Goal: Information Seeking & Learning: Check status

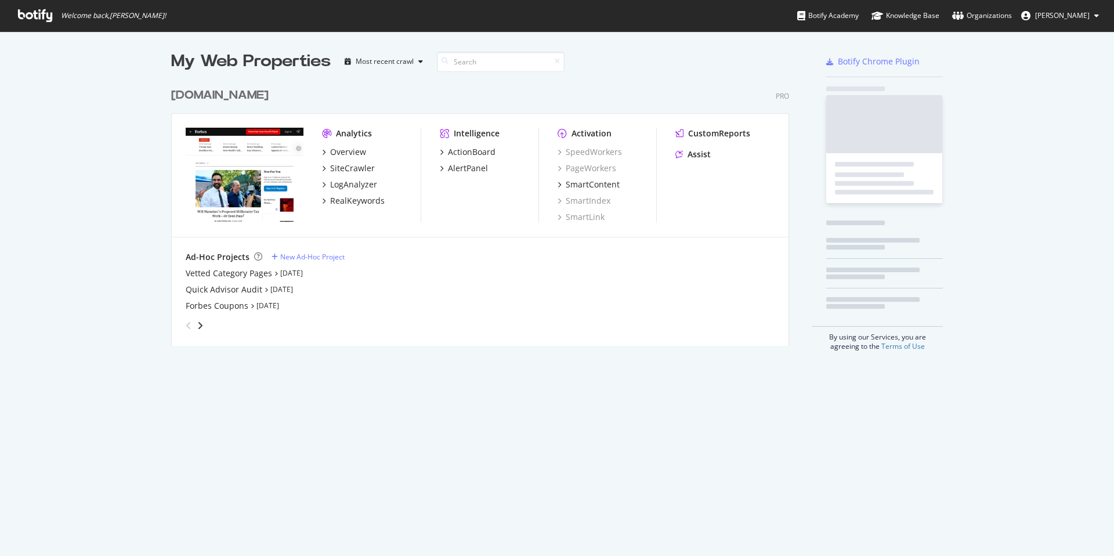
scroll to position [556, 1114]
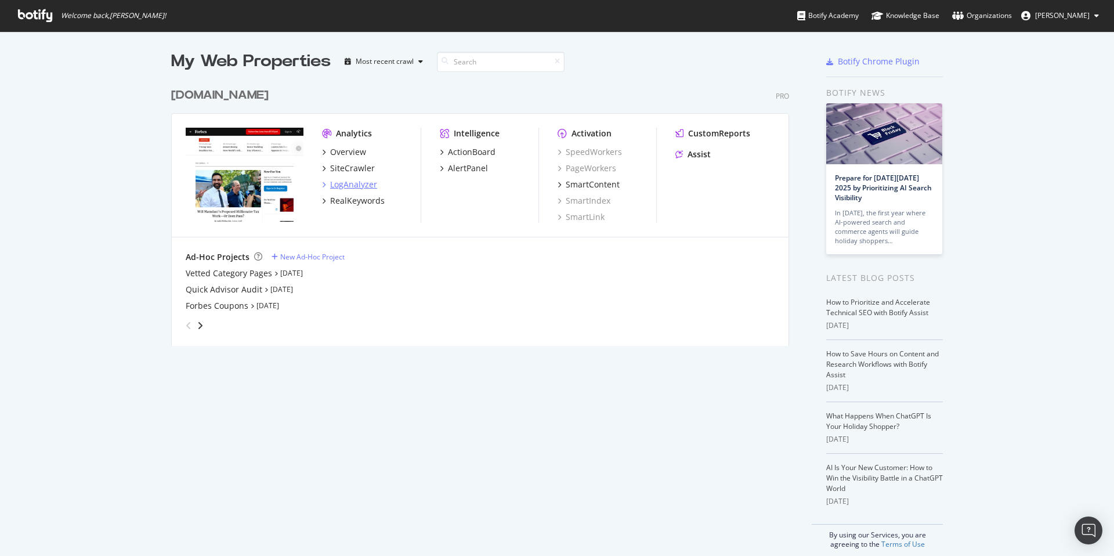
click at [352, 182] on div "LogAnalyzer" at bounding box center [353, 185] width 47 height 12
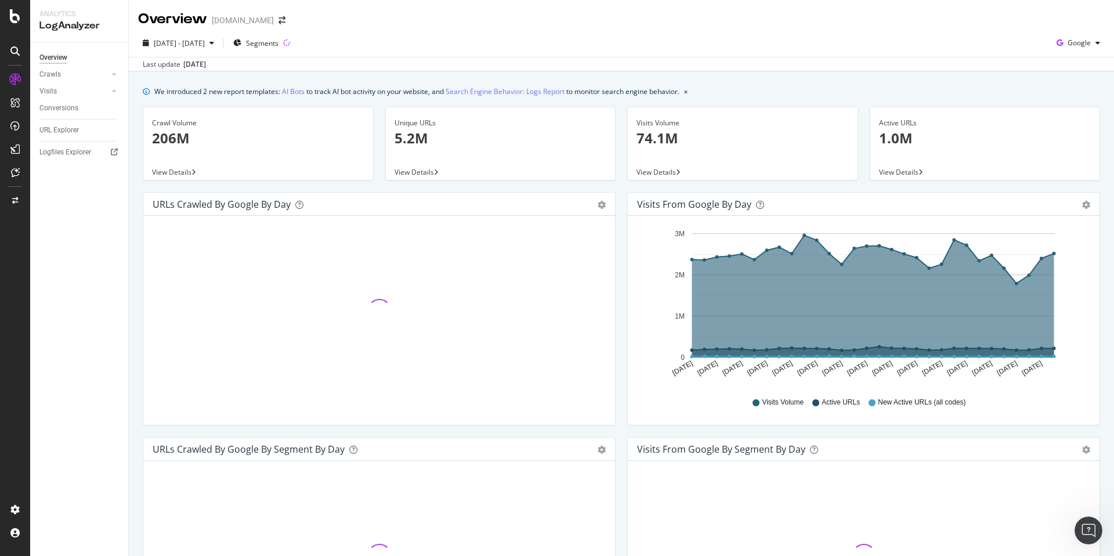
click at [115, 74] on icon at bounding box center [114, 74] width 5 height 7
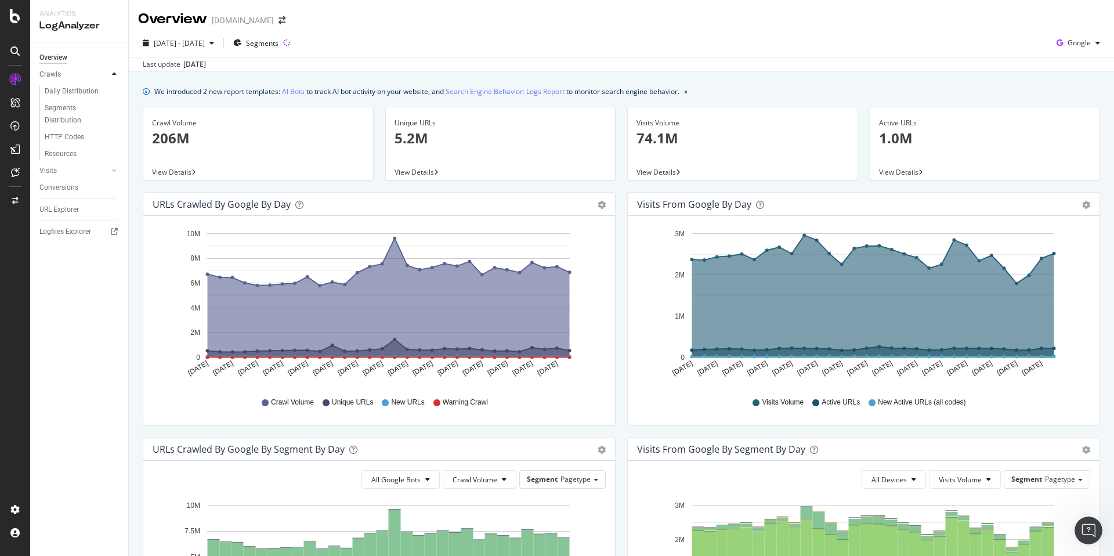
click at [114, 74] on icon at bounding box center [114, 74] width 5 height 7
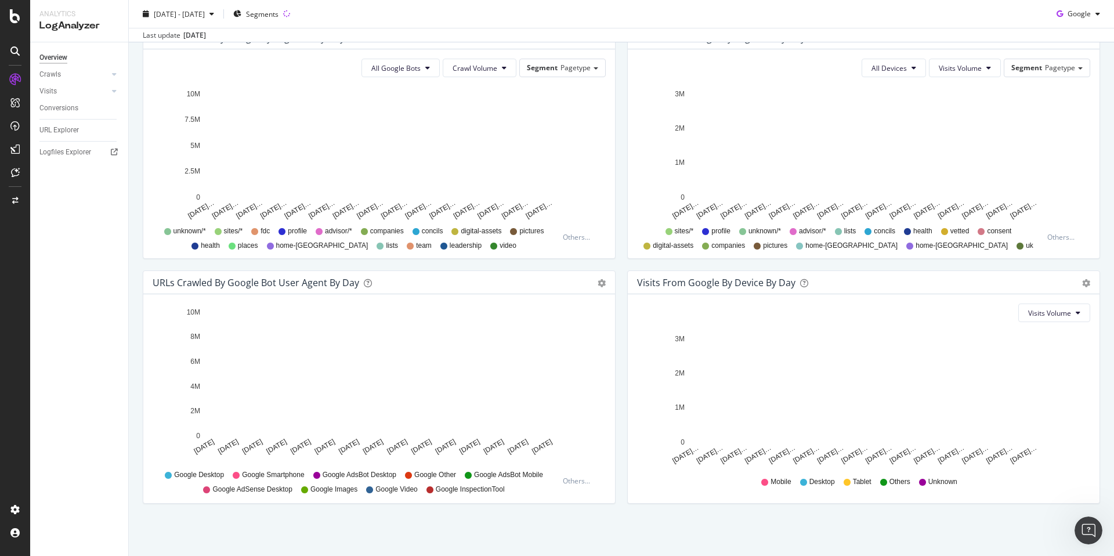
scroll to position [411, 0]
